Goal: Task Accomplishment & Management: Manage account settings

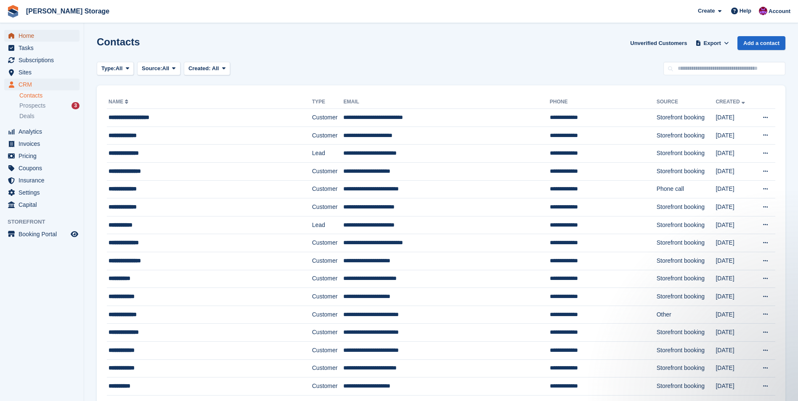
click at [19, 36] on span "Home" at bounding box center [44, 36] width 50 height 12
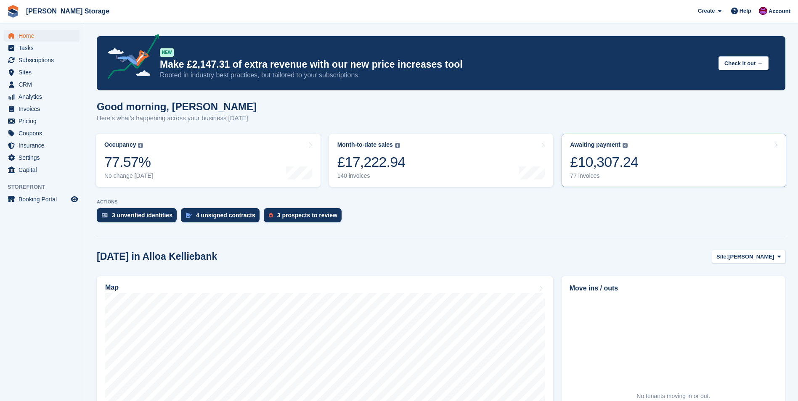
click at [622, 174] on div "77 invoices" at bounding box center [604, 175] width 68 height 7
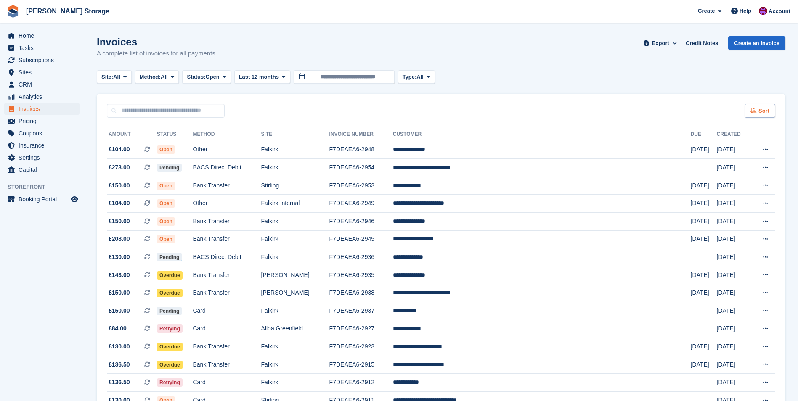
click at [752, 112] on icon at bounding box center [753, 110] width 6 height 5
click at [743, 164] on span "Created (oldest first)" at bounding box center [735, 167] width 58 height 7
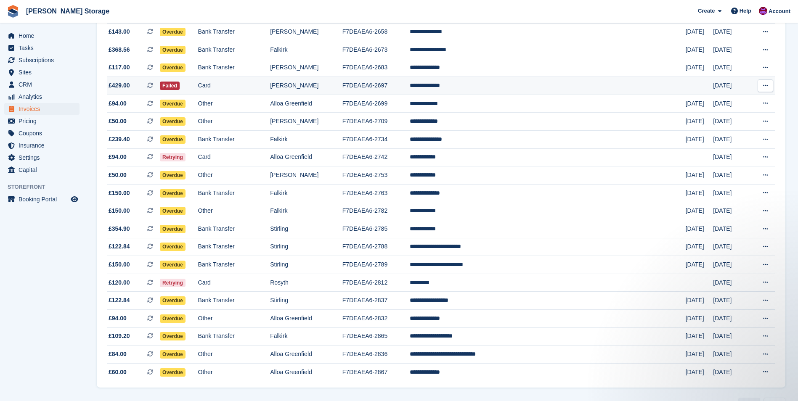
scroll to position [677, 0]
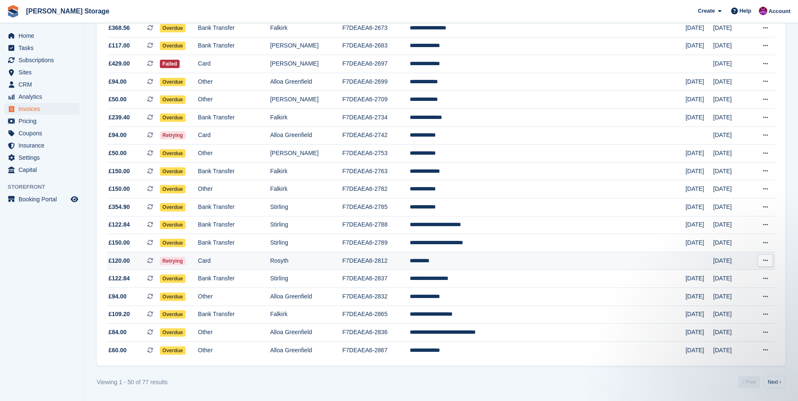
click at [410, 263] on td "F7DEAEA6-2812" at bounding box center [375, 261] width 67 height 18
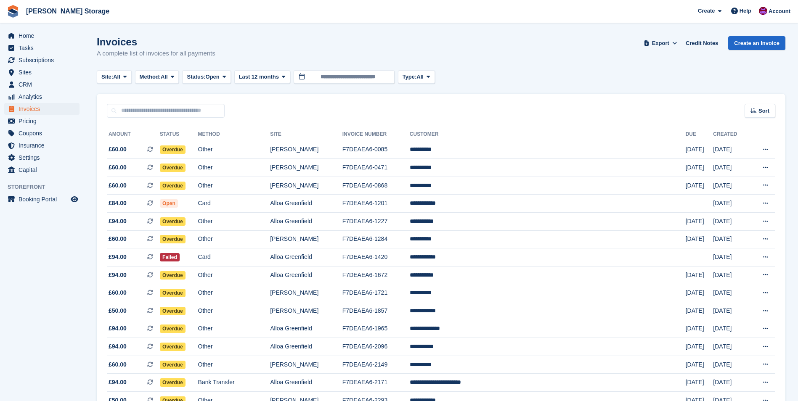
scroll to position [677, 0]
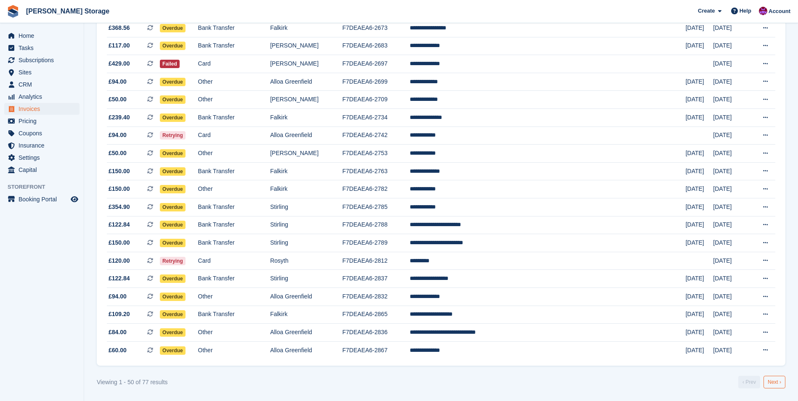
click at [772, 383] on link "Next ›" at bounding box center [774, 382] width 22 height 13
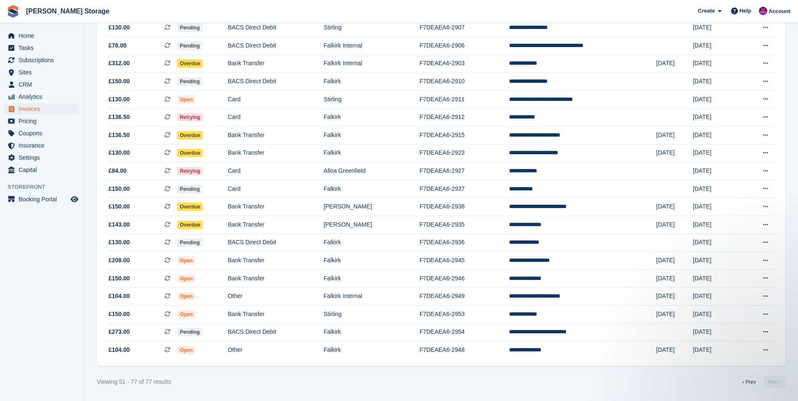
scroll to position [265, 0]
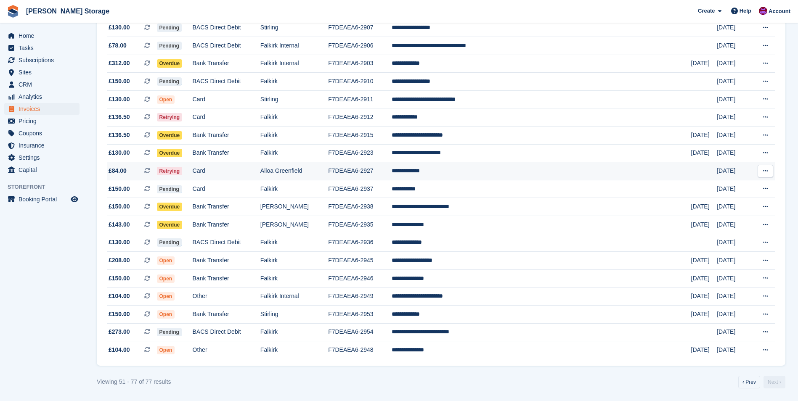
click at [471, 170] on td "**********" at bounding box center [540, 171] width 299 height 18
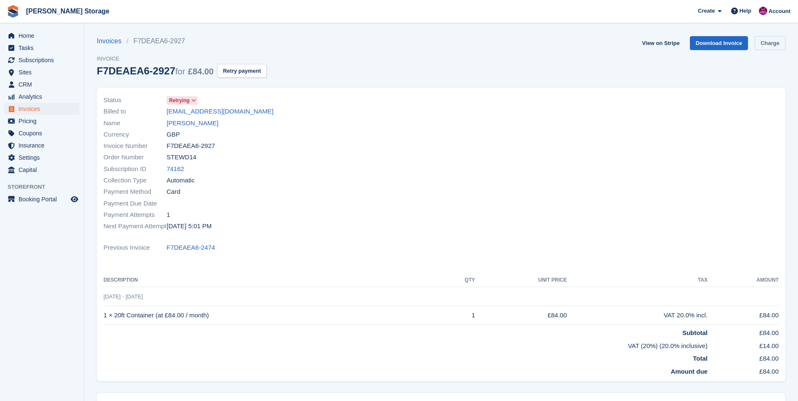
click at [764, 42] on link "Charge" at bounding box center [769, 43] width 31 height 14
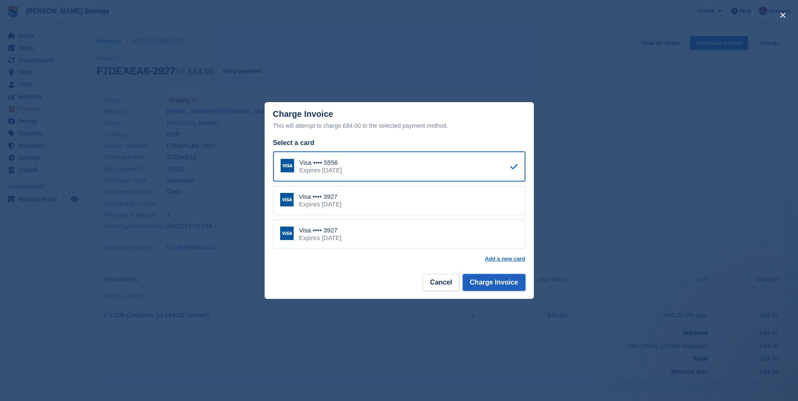
click at [484, 283] on button "Charge Invoice" at bounding box center [494, 282] width 63 height 17
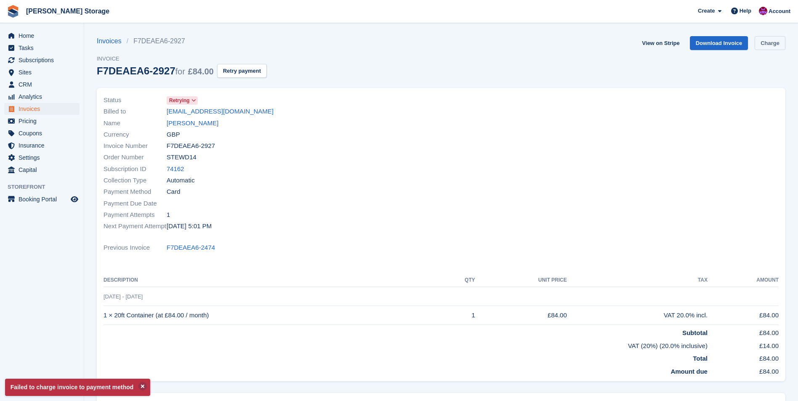
click at [772, 42] on link "Charge" at bounding box center [769, 43] width 31 height 14
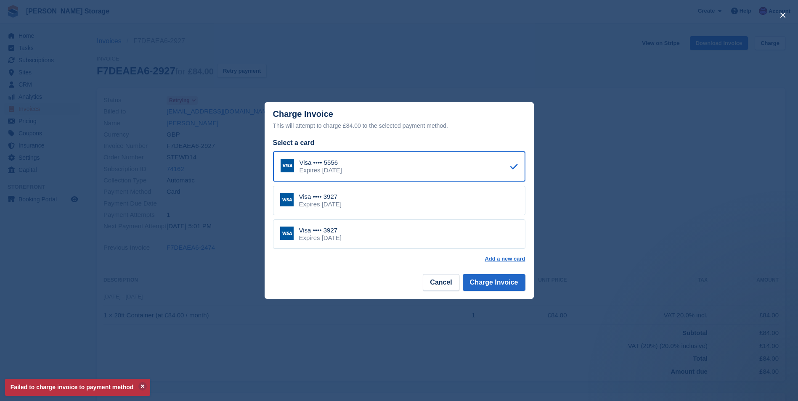
click at [444, 201] on div "Visa •••• 3927 Expires July 2029" at bounding box center [399, 200] width 252 height 29
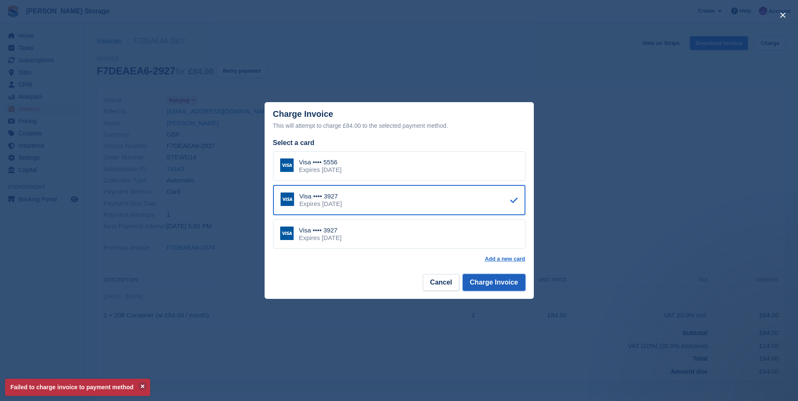
click at [489, 276] on button "Charge Invoice" at bounding box center [494, 282] width 63 height 17
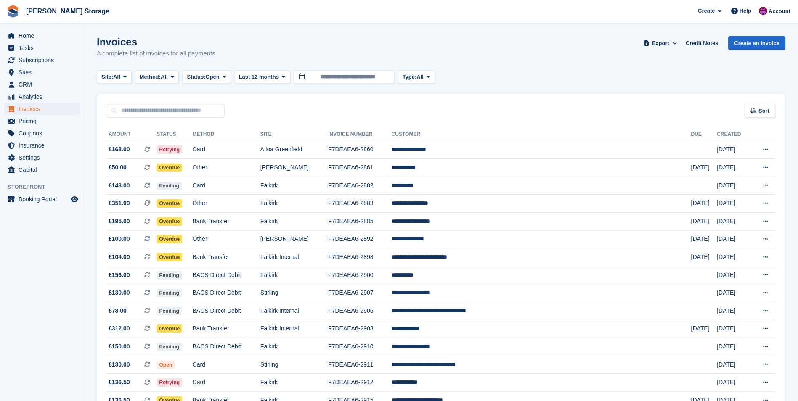
scroll to position [265, 0]
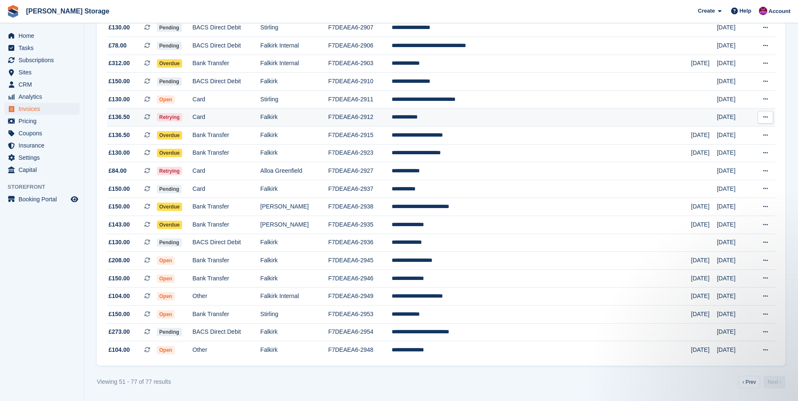
click at [482, 116] on td "**********" at bounding box center [540, 117] width 299 height 18
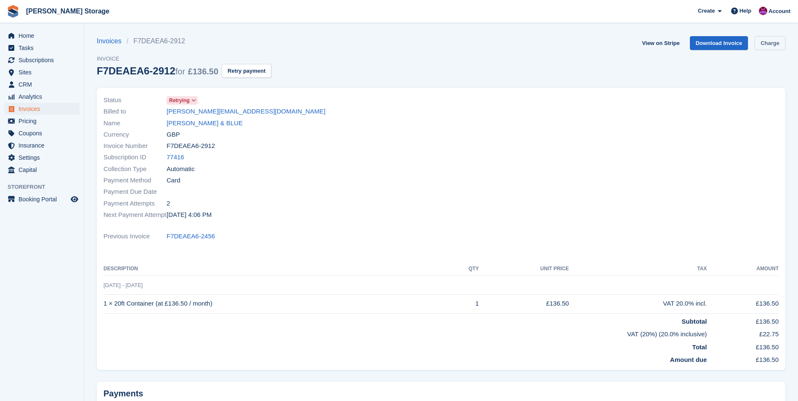
click at [767, 44] on link "Charge" at bounding box center [769, 43] width 31 height 14
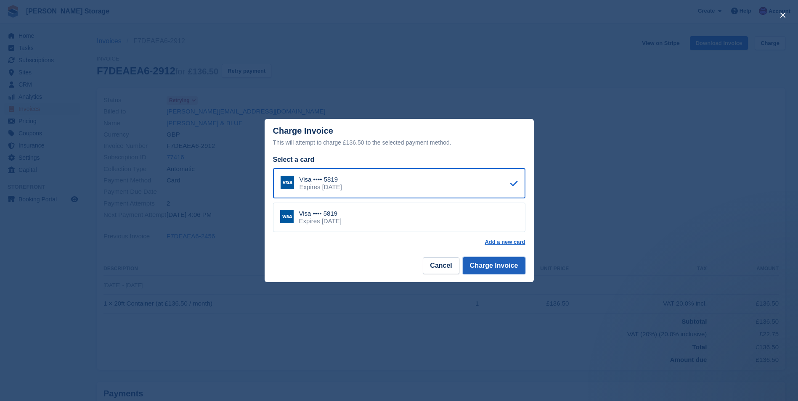
click at [505, 260] on button "Charge Invoice" at bounding box center [494, 265] width 63 height 17
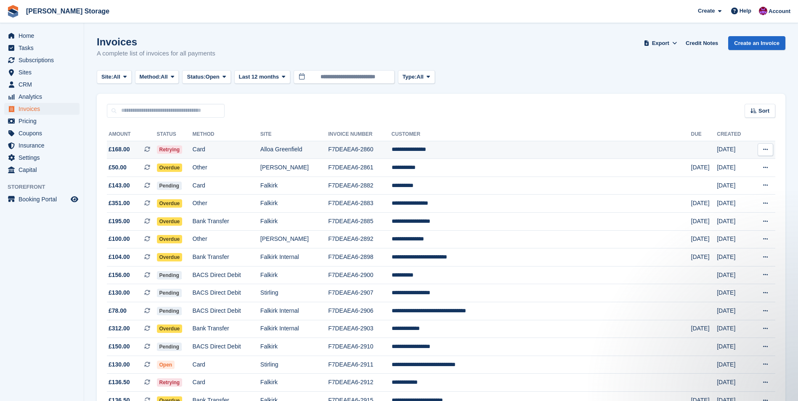
click at [391, 152] on td "F7DEAEA6-2860" at bounding box center [359, 150] width 63 height 18
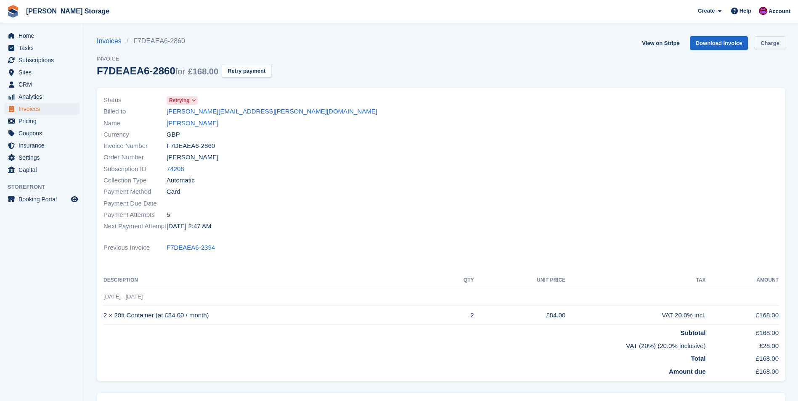
click at [766, 44] on link "Charge" at bounding box center [769, 43] width 31 height 14
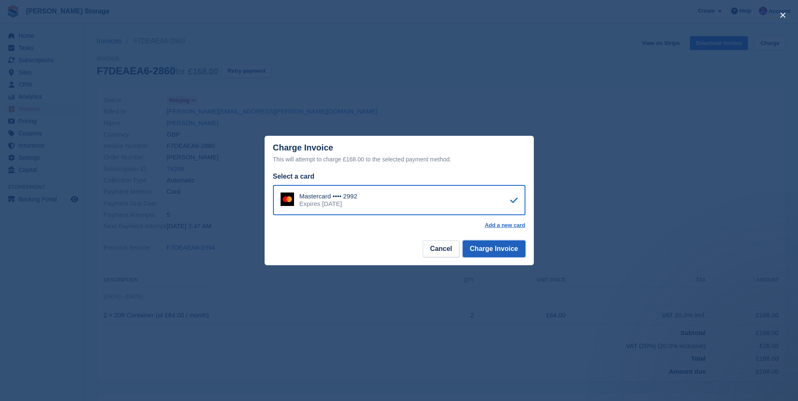
click at [510, 246] on button "Charge Invoice" at bounding box center [494, 249] width 63 height 17
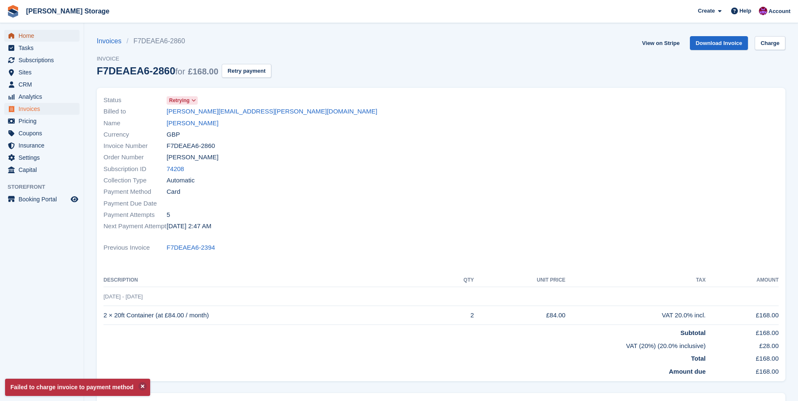
click at [16, 35] on span "menu" at bounding box center [11, 36] width 10 height 10
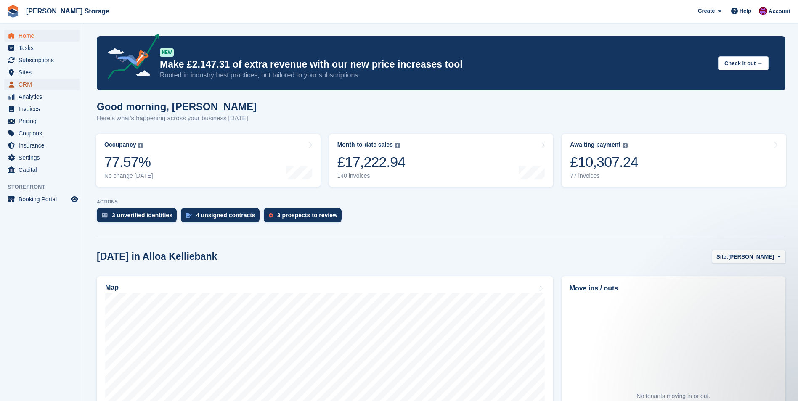
click at [36, 89] on span "CRM" at bounding box center [44, 85] width 50 height 12
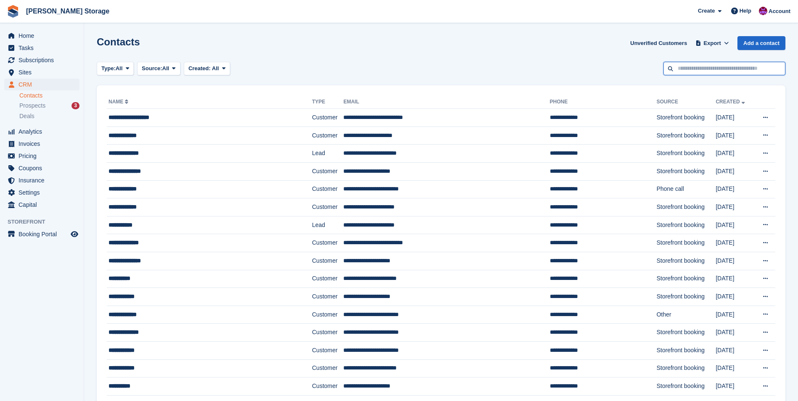
click at [691, 66] on input "text" at bounding box center [724, 69] width 122 height 14
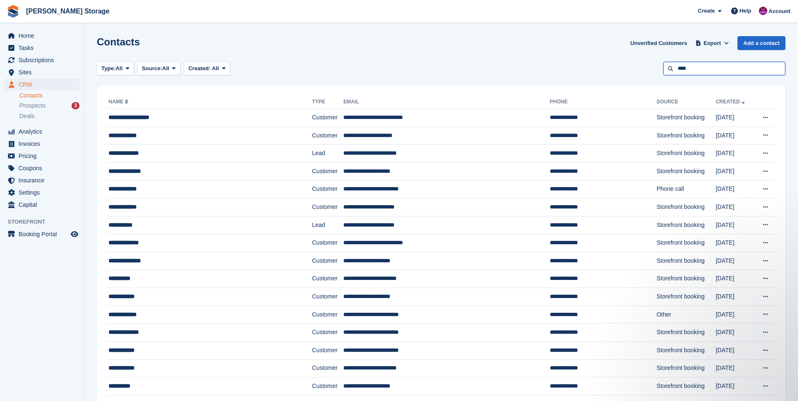
type input "****"
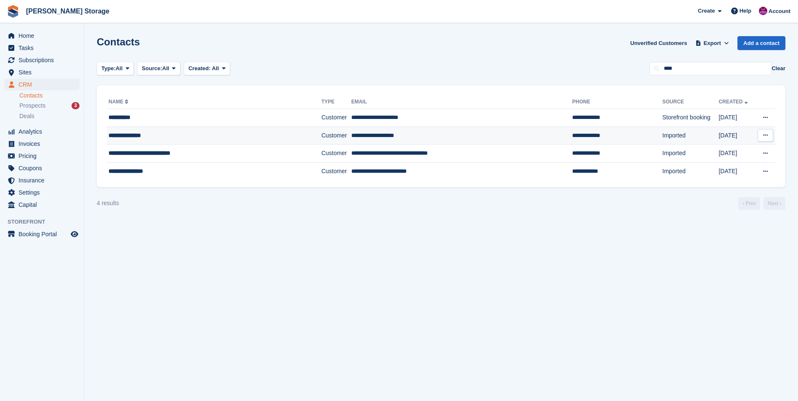
click at [351, 137] on td "**********" at bounding box center [461, 136] width 221 height 18
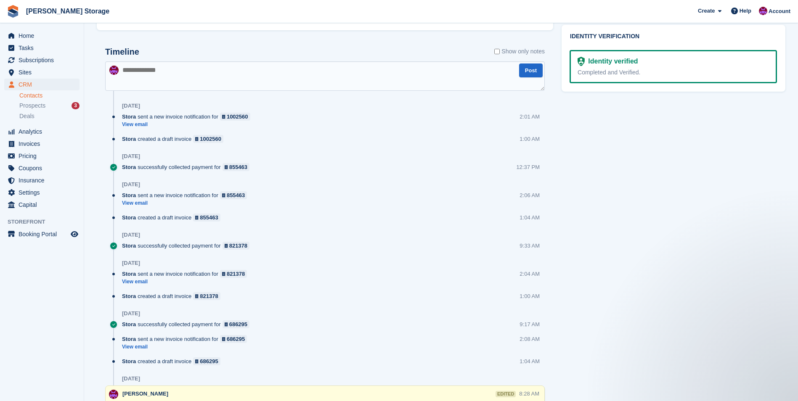
scroll to position [715, 0]
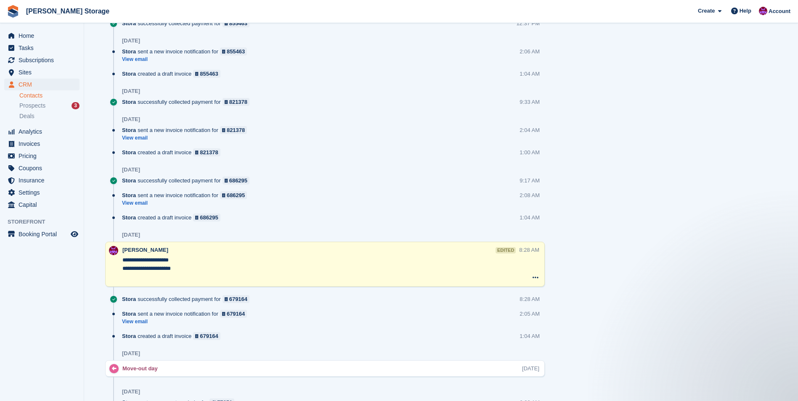
click at [188, 272] on textarea "**********" at bounding box center [320, 268] width 397 height 25
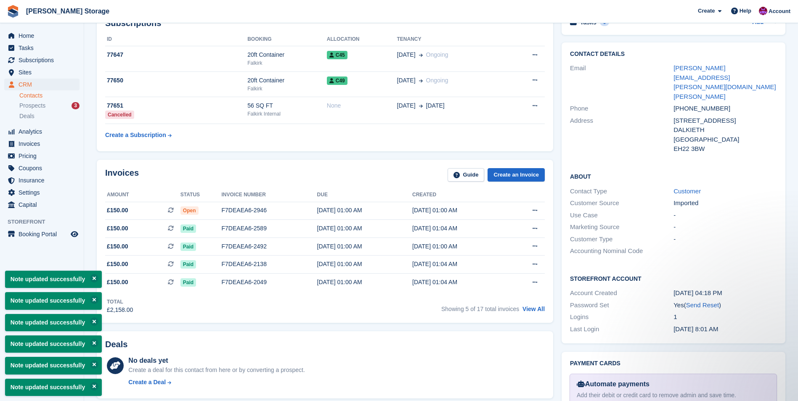
scroll to position [126, 0]
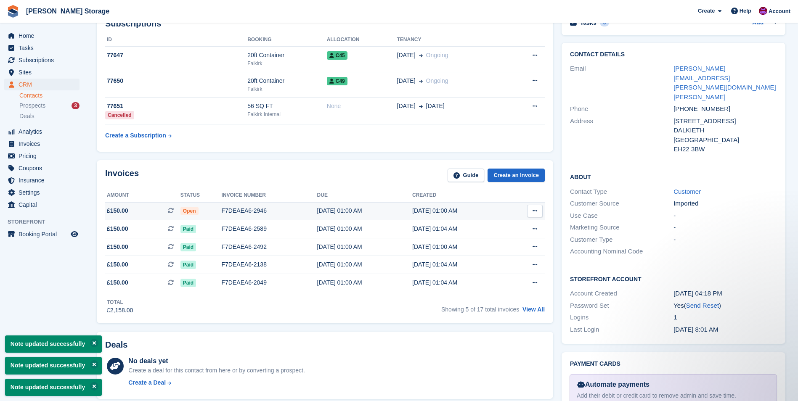
type textarea "**********"
click at [185, 212] on span "Open" at bounding box center [189, 211] width 18 height 8
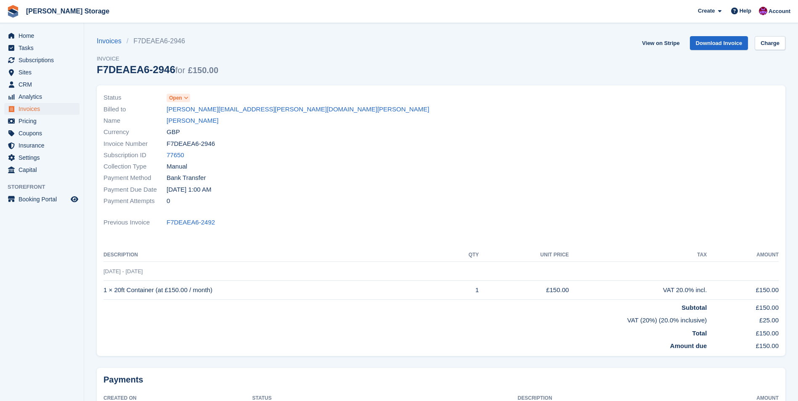
click at [183, 98] on span at bounding box center [186, 98] width 7 height 7
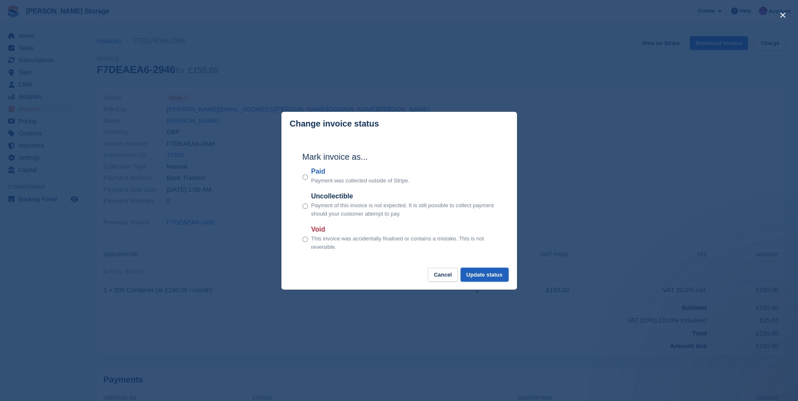
click at [485, 278] on button "Update status" at bounding box center [484, 275] width 48 height 14
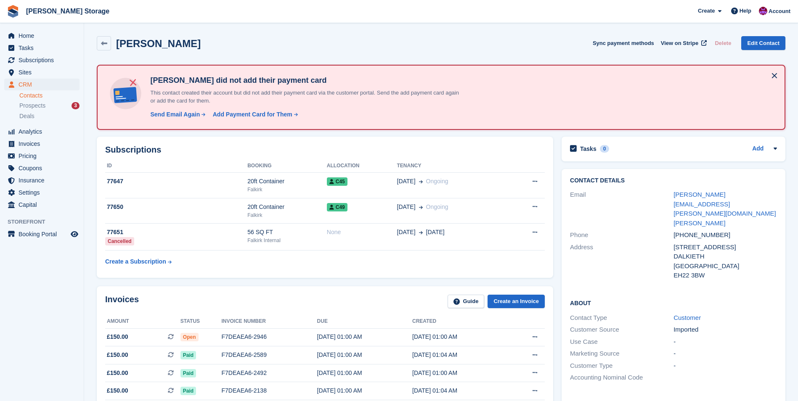
scroll to position [126, 0]
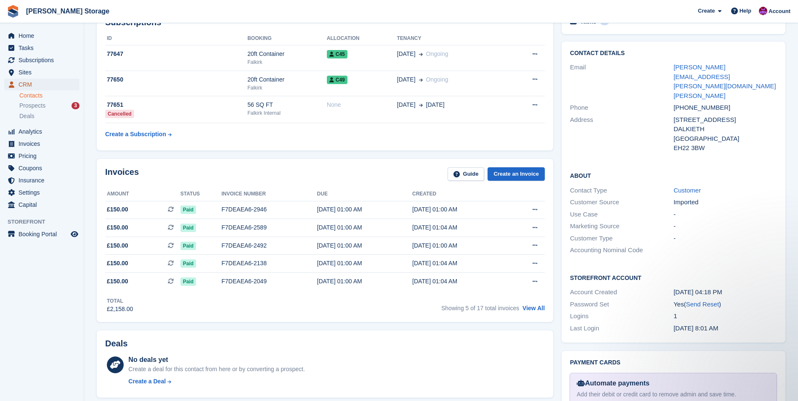
click at [26, 79] on span "CRM" at bounding box center [44, 85] width 50 height 12
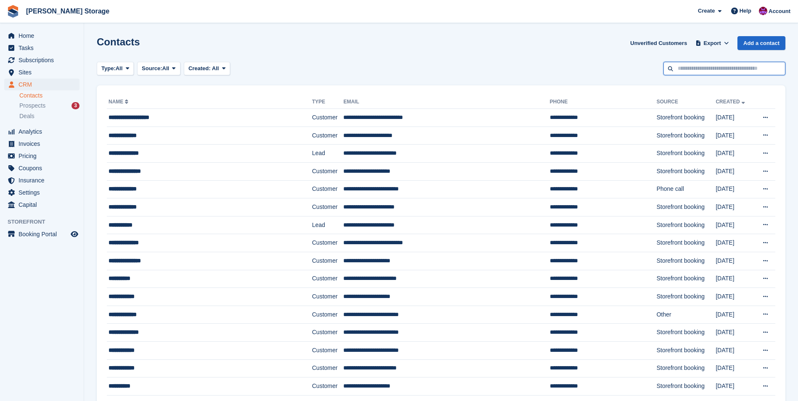
click at [674, 69] on input "text" at bounding box center [724, 69] width 122 height 14
type input "***"
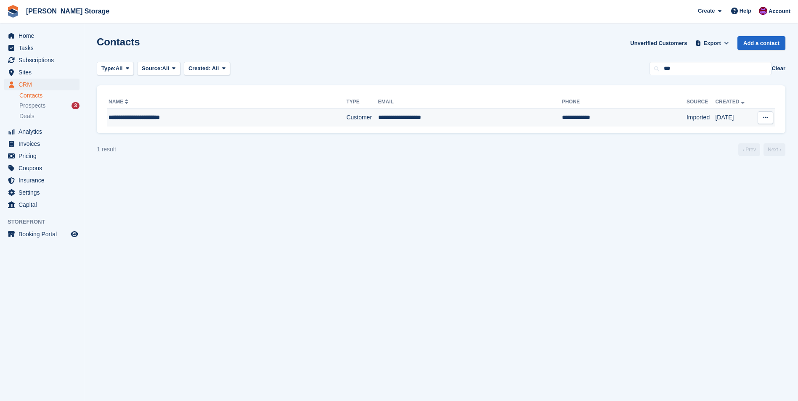
click at [403, 122] on td "**********" at bounding box center [470, 118] width 184 height 18
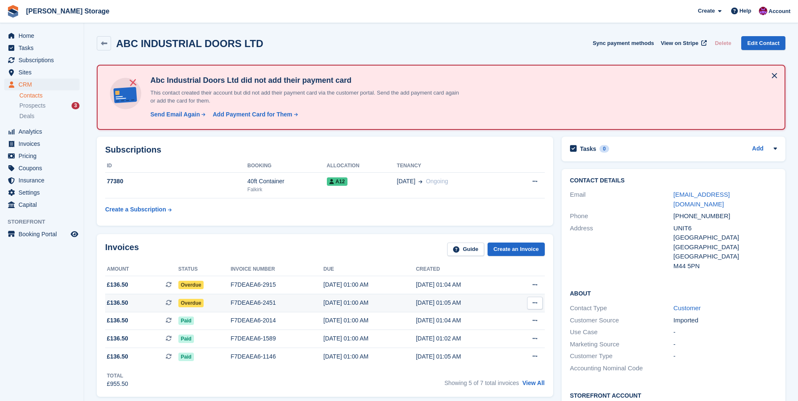
click at [203, 301] on div "Overdue" at bounding box center [204, 303] width 53 height 9
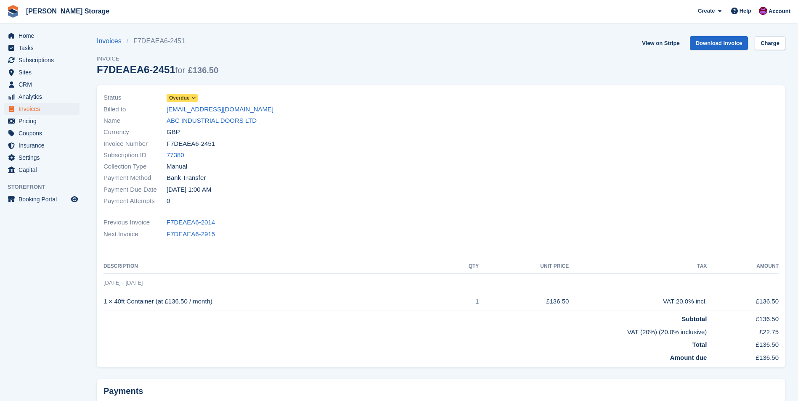
click at [189, 97] on span "Overdue" at bounding box center [182, 98] width 31 height 8
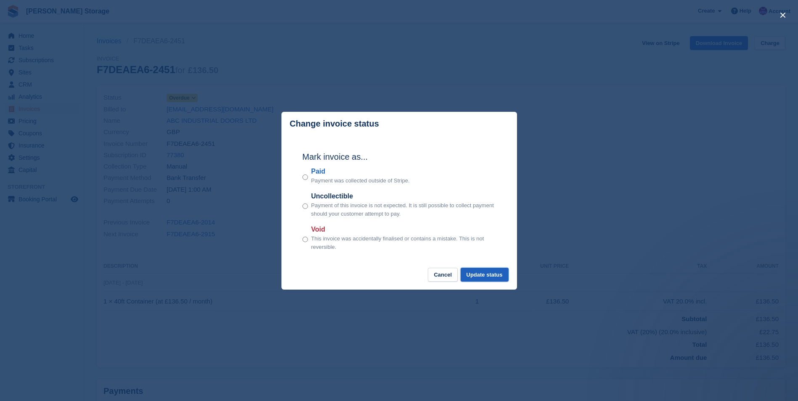
click at [483, 275] on button "Update status" at bounding box center [484, 275] width 48 height 14
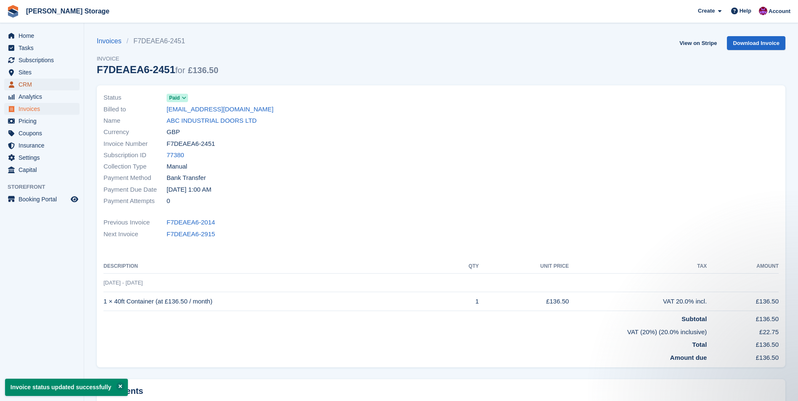
click at [20, 81] on span "CRM" at bounding box center [44, 85] width 50 height 12
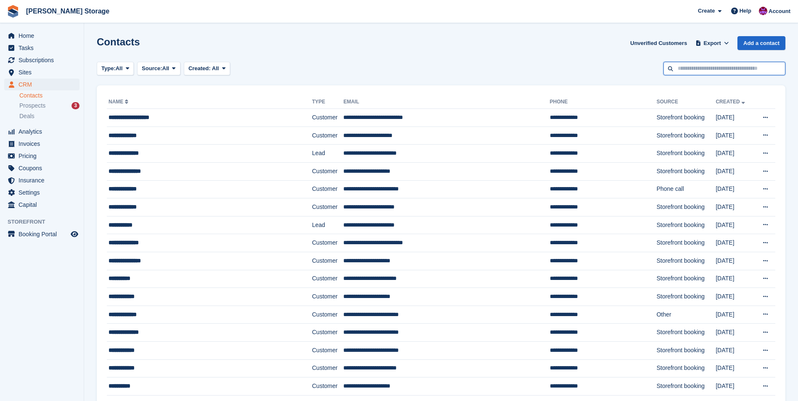
click at [706, 65] on input "text" at bounding box center [724, 69] width 122 height 14
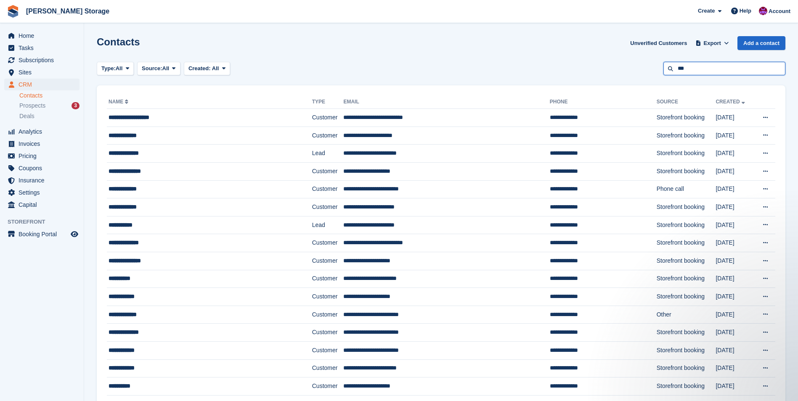
type input "***"
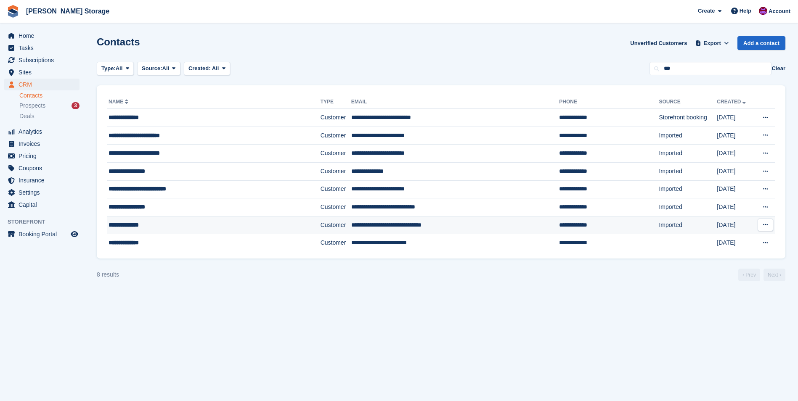
click at [360, 220] on td "**********" at bounding box center [455, 225] width 208 height 18
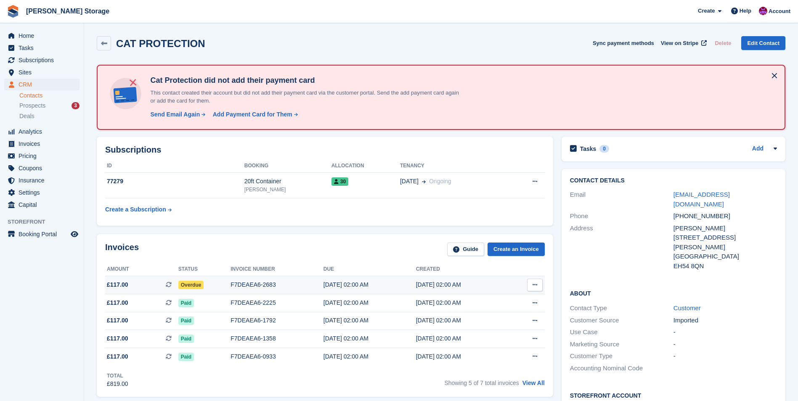
click at [189, 283] on span "Overdue" at bounding box center [191, 285] width 26 height 8
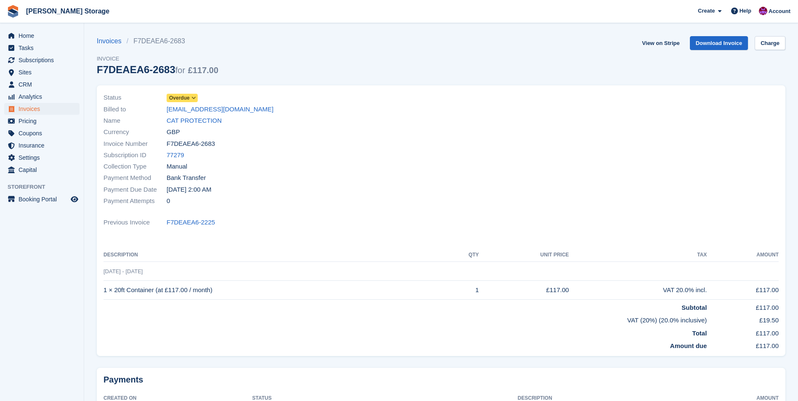
click at [181, 91] on div "Status Overdue Billed to [EMAIL_ADDRESS][DOMAIN_NAME] Name CAT PROTECTION Curre…" at bounding box center [269, 149] width 343 height 125
click at [181, 96] on span "Overdue" at bounding box center [179, 98] width 21 height 8
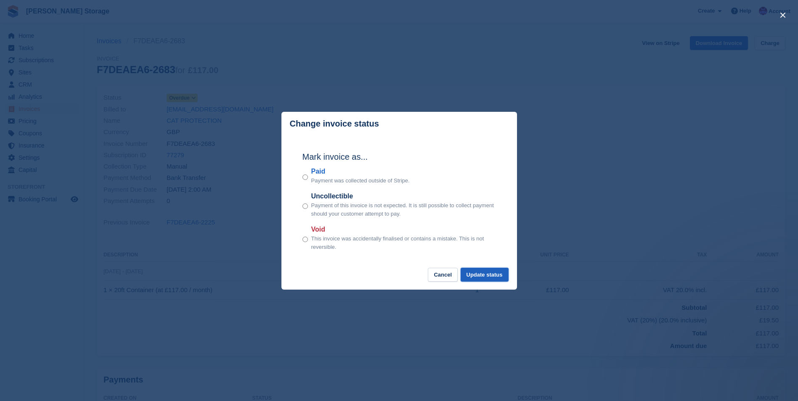
click at [472, 270] on button "Update status" at bounding box center [484, 275] width 48 height 14
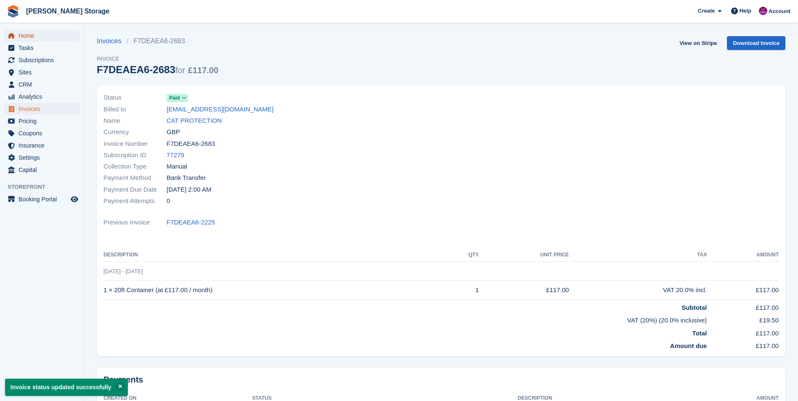
click at [32, 34] on span "Home" at bounding box center [44, 36] width 50 height 12
